Goal: Task Accomplishment & Management: Manage account settings

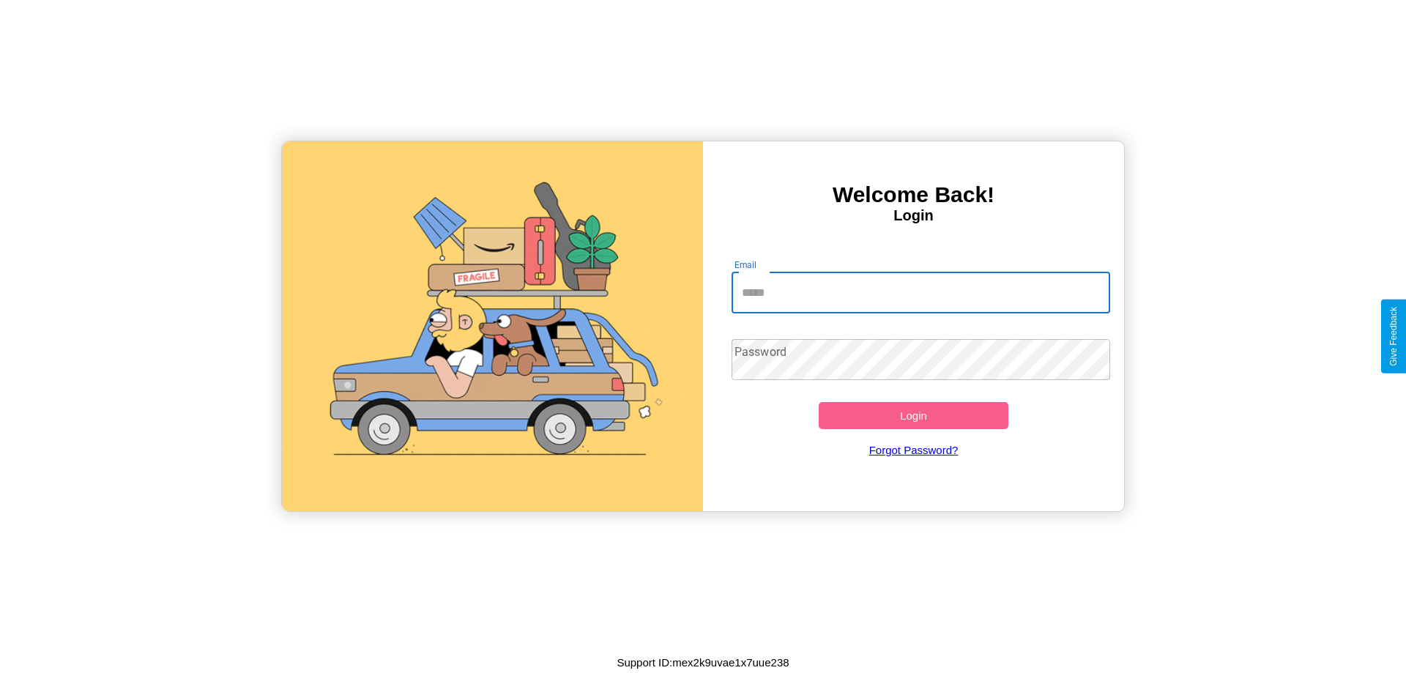
click at [921, 292] on input "Email" at bounding box center [921, 292] width 379 height 41
type input "**********"
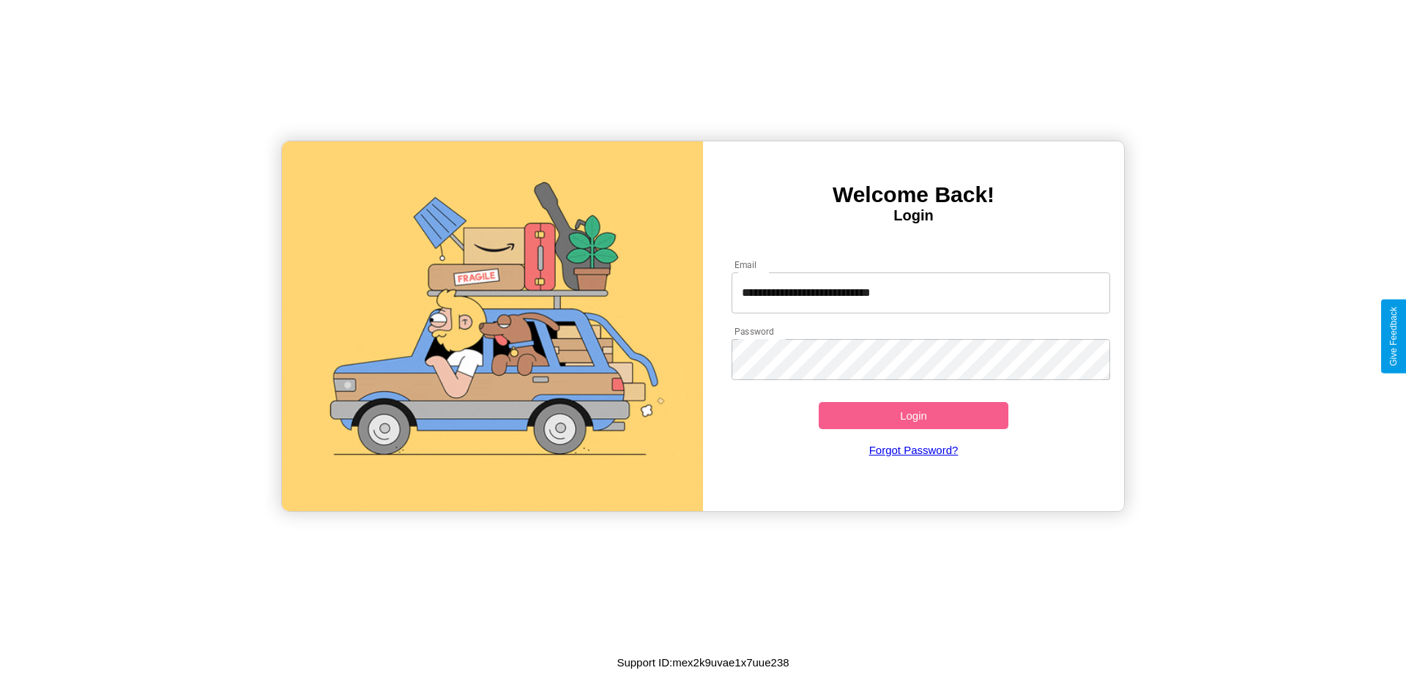
click at [913, 415] on button "Login" at bounding box center [914, 415] width 190 height 27
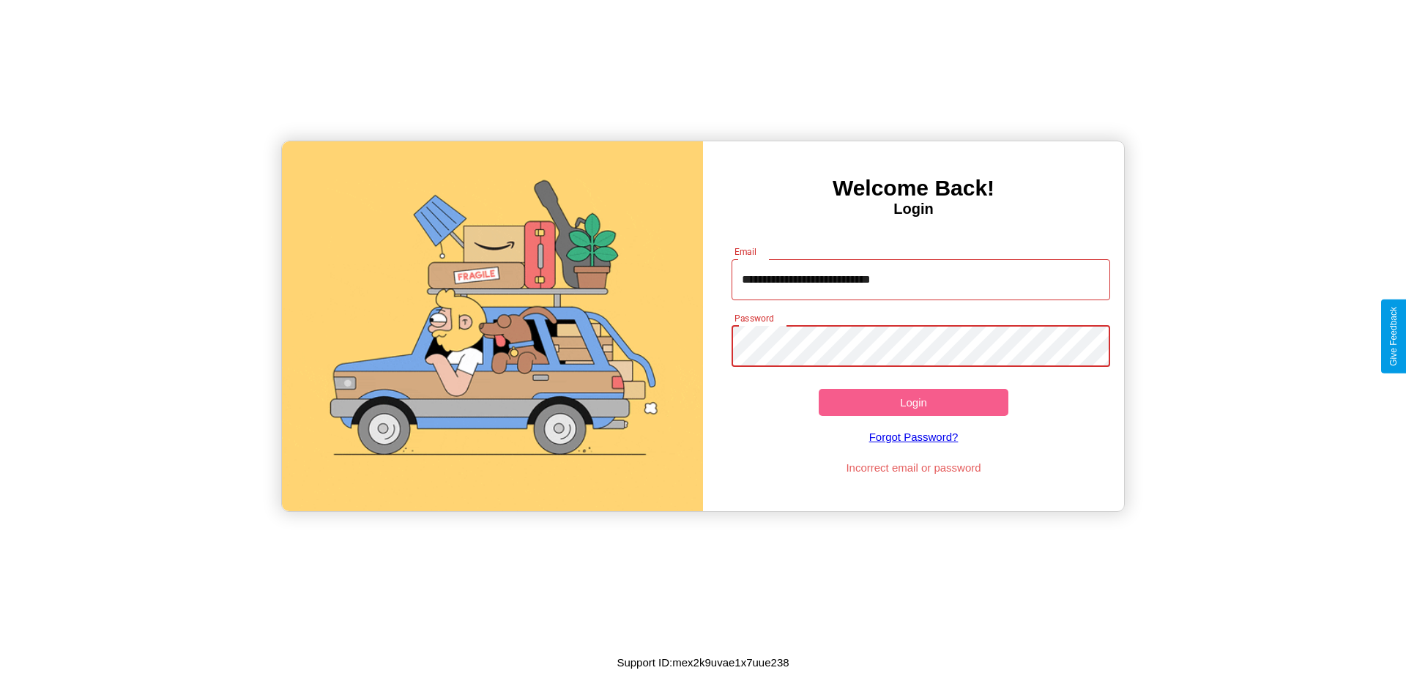
click at [913, 402] on button "Login" at bounding box center [914, 402] width 190 height 27
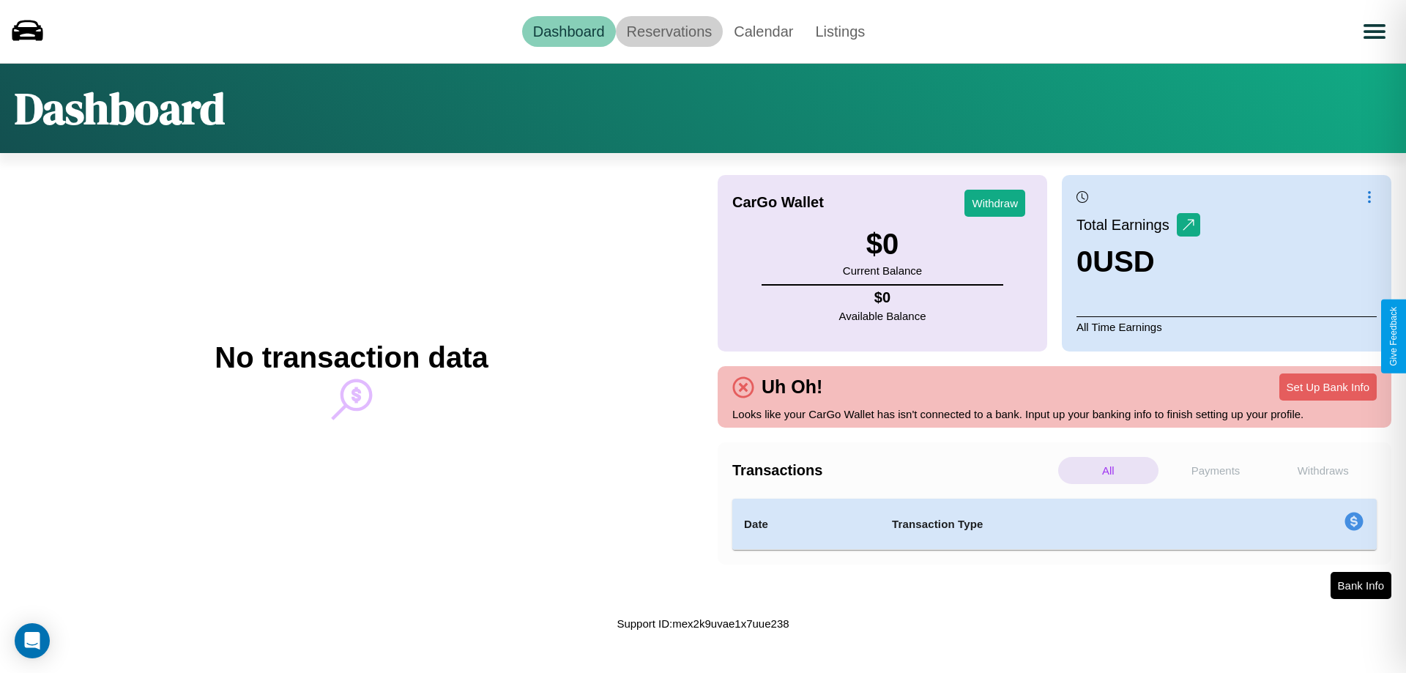
click at [669, 31] on link "Reservations" at bounding box center [670, 31] width 108 height 31
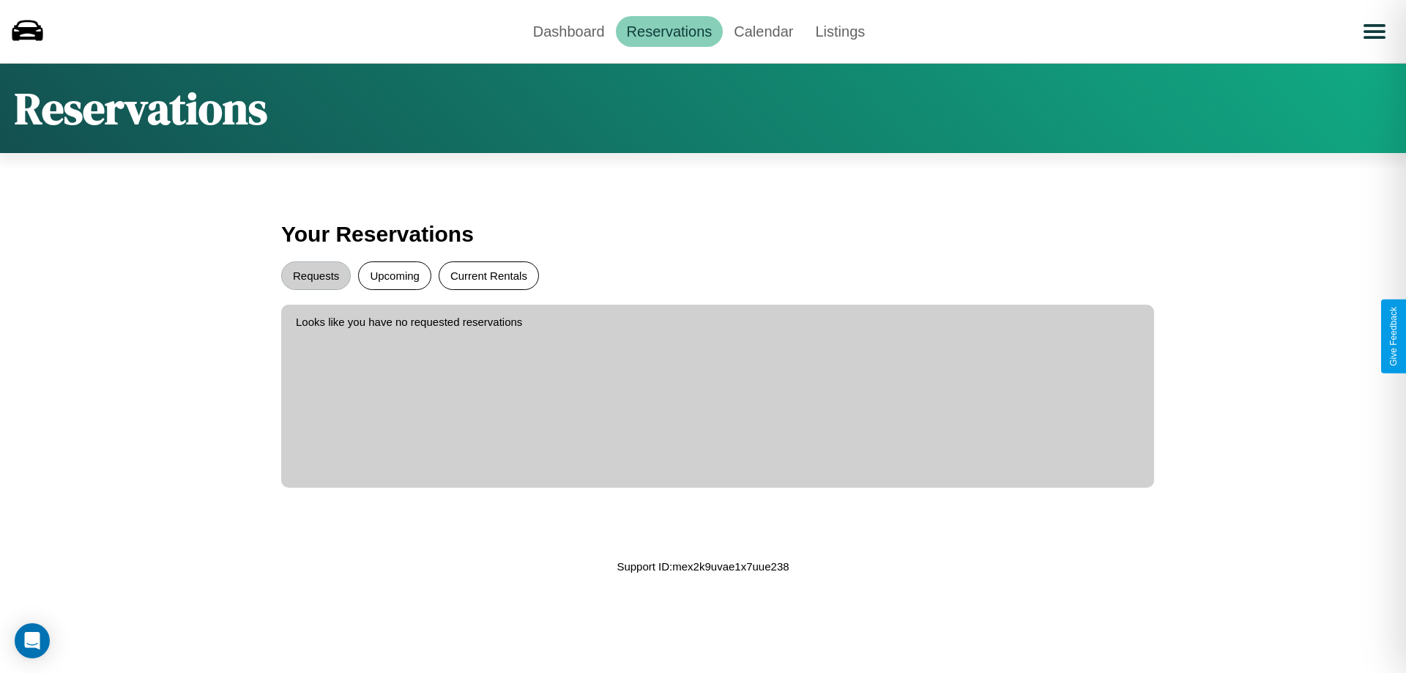
click at [488, 275] on button "Current Rentals" at bounding box center [489, 275] width 100 height 29
click at [316, 275] on button "Requests" at bounding box center [316, 275] width 70 height 29
click at [395, 275] on button "Upcoming" at bounding box center [394, 275] width 73 height 29
